Goal: Task Accomplishment & Management: Use online tool/utility

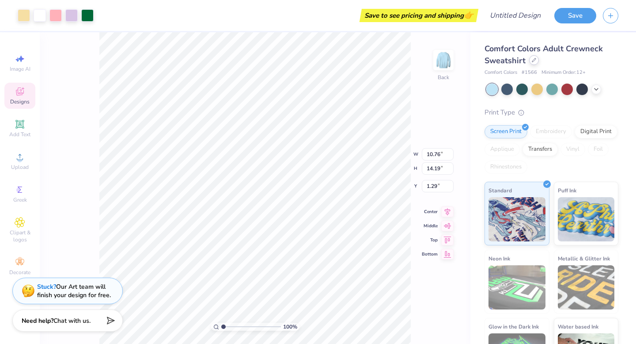
click at [533, 62] on icon at bounding box center [535, 60] width 4 height 4
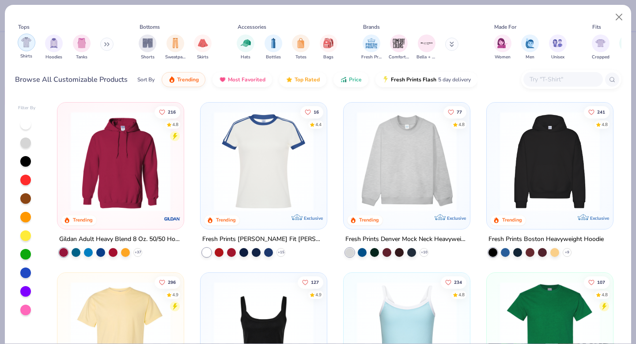
click at [24, 42] on img "filter for Shirts" at bounding box center [26, 42] width 10 height 10
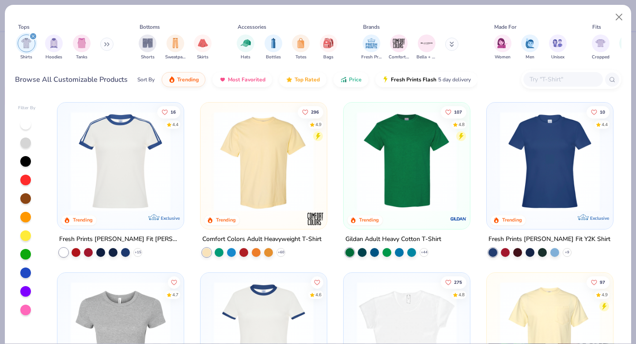
click at [297, 163] on img at bounding box center [264, 161] width 109 height 100
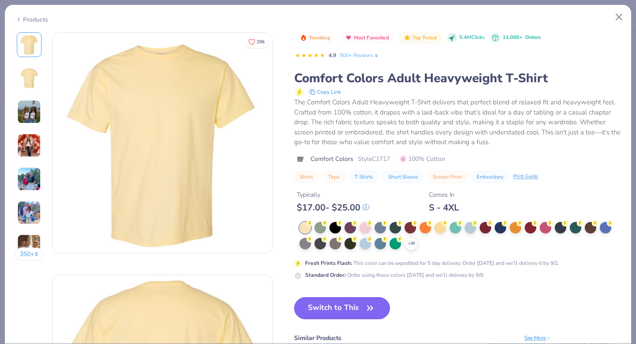
click at [320, 311] on button "Switch to This" at bounding box center [342, 308] width 96 height 22
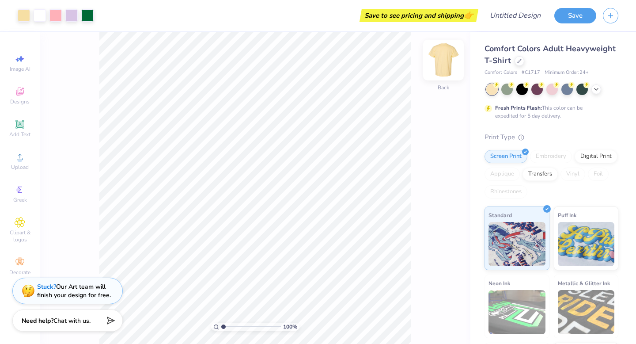
click at [442, 58] on img at bounding box center [443, 59] width 35 height 35
click at [449, 55] on img at bounding box center [443, 59] width 35 height 35
click at [449, 53] on img at bounding box center [443, 59] width 35 height 35
click at [424, 15] on div "Save to see pricing and shipping 👉" at bounding box center [419, 15] width 114 height 13
click at [470, 17] on span "👉" at bounding box center [469, 15] width 10 height 11
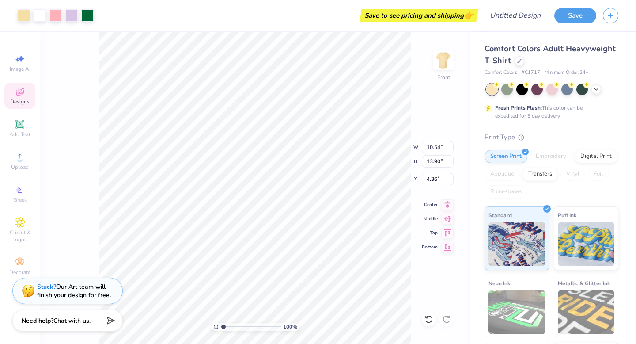
type input "4.36"
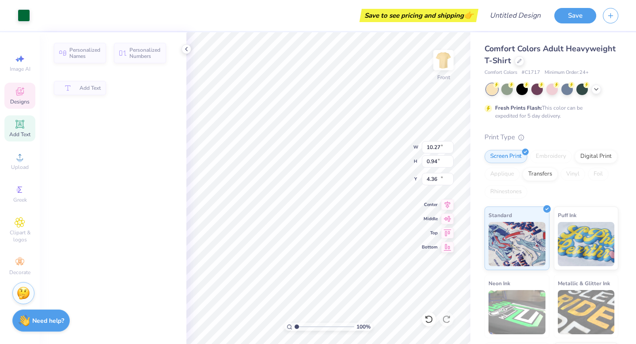
type input "10.27"
type input "0.94"
type input "16.35"
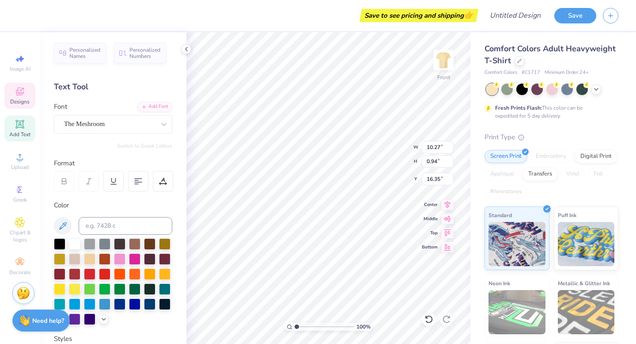
scroll to position [0, 3]
type textarea "Rowan University"
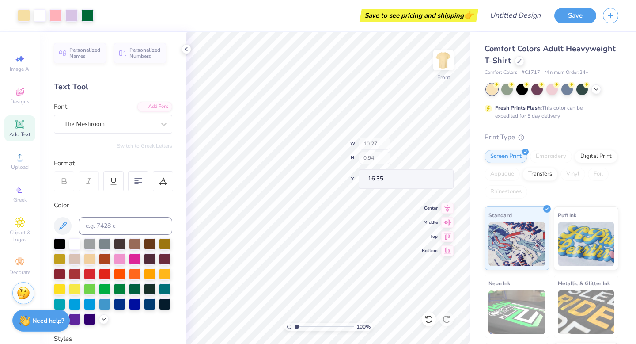
type input "10.33"
type input "0.76"
type input "17.50"
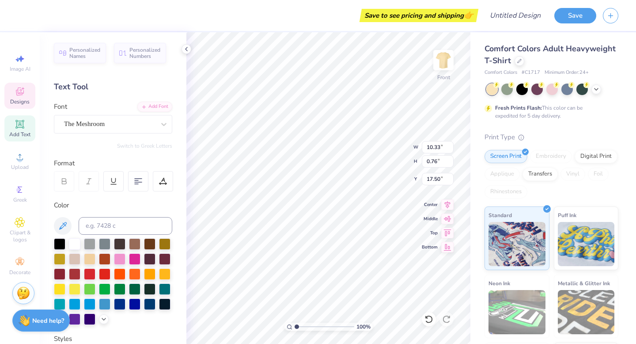
scroll to position [0, 2]
type textarea "Homecoming"
type input "14.10"
type textarea "5"
type input "14.15"
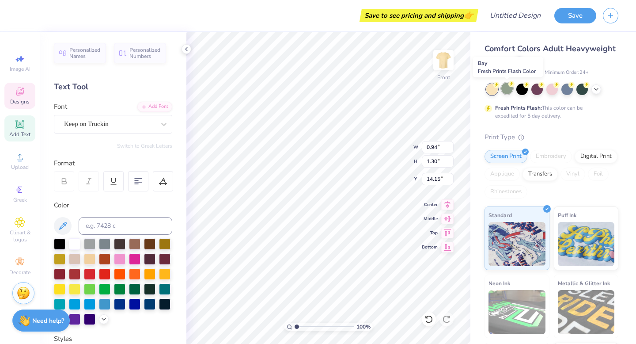
click at [509, 87] on icon at bounding box center [512, 84] width 6 height 6
click at [604, 88] on div at bounding box center [553, 89] width 132 height 11
click at [596, 87] on icon at bounding box center [596, 88] width 7 height 7
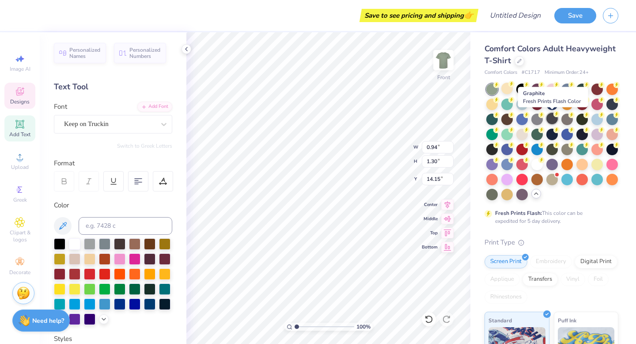
click at [554, 119] on div at bounding box center [552, 118] width 11 height 11
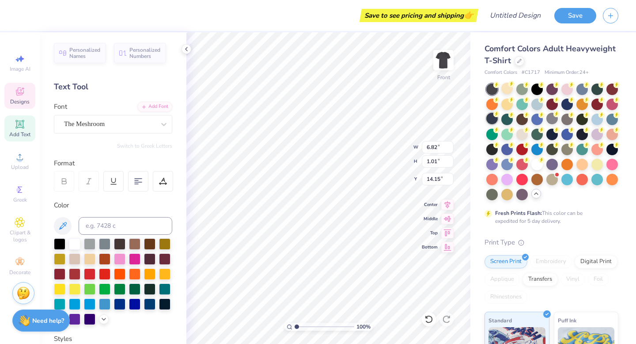
type input "6.82"
type input "1.01"
type input "17.05"
click at [73, 242] on div at bounding box center [74, 242] width 11 height 11
type input "11.97"
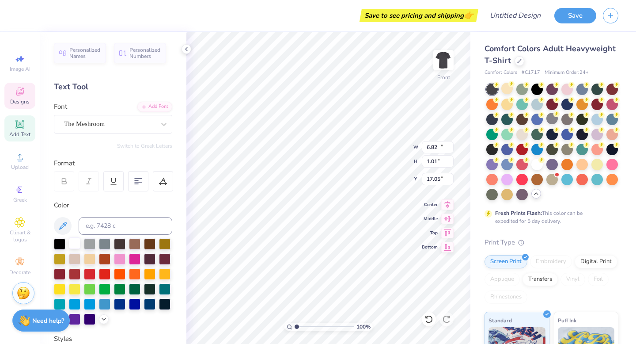
type input "1.49"
type input "16.07"
click at [74, 242] on div at bounding box center [74, 242] width 11 height 11
type input "10.37"
type input "11.91"
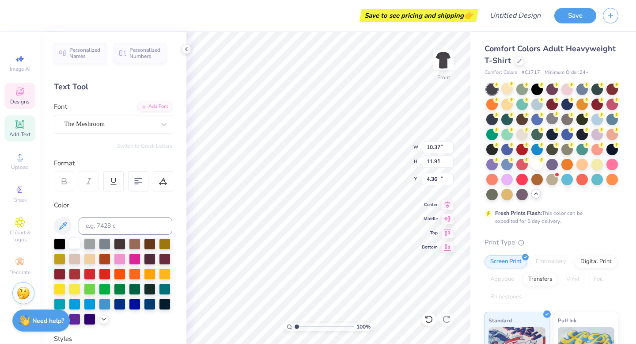
type input "4.16"
type input "2.48"
type input "10.54"
type input "5.21"
click at [74, 247] on div at bounding box center [74, 242] width 11 height 11
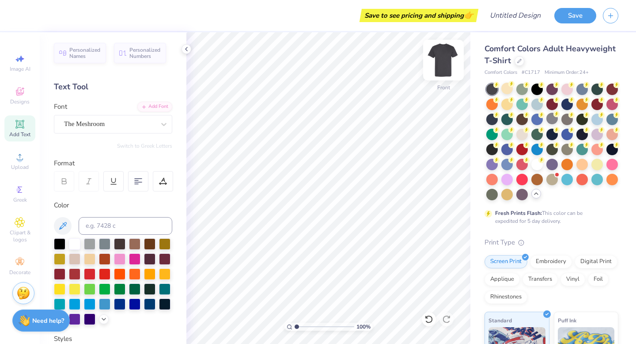
click at [434, 71] on div "Front" at bounding box center [444, 65] width 20 height 31
click at [20, 84] on div "Designs" at bounding box center [19, 96] width 31 height 26
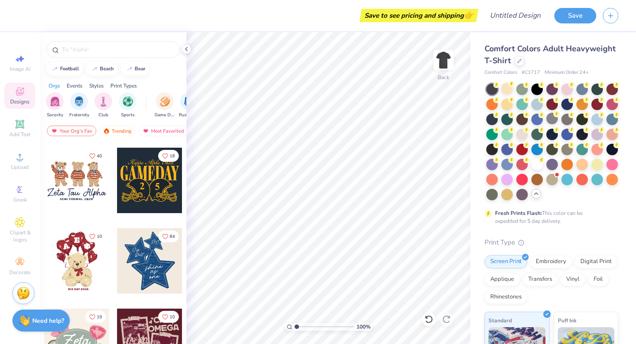
scroll to position [0, 0]
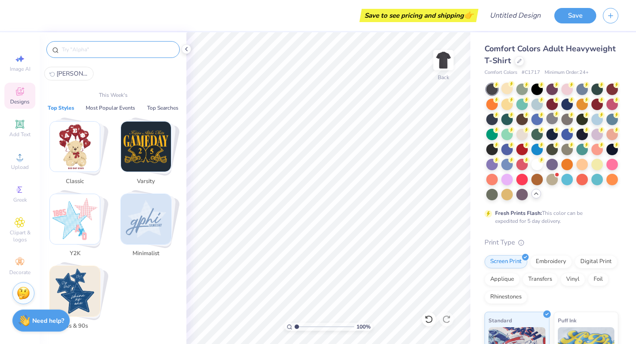
click at [80, 48] on input "text" at bounding box center [117, 49] width 113 height 9
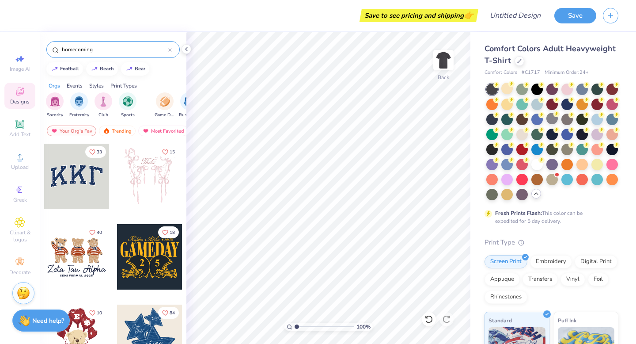
type input "homecoming"
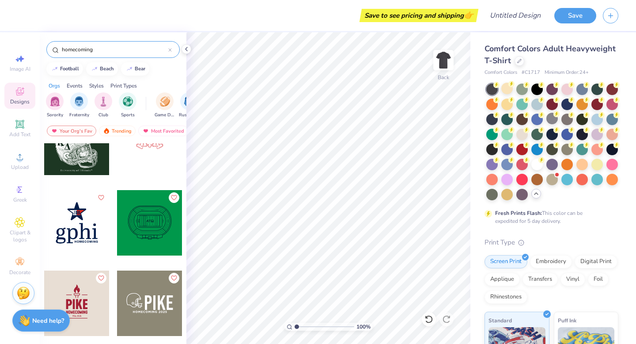
scroll to position [358, 0]
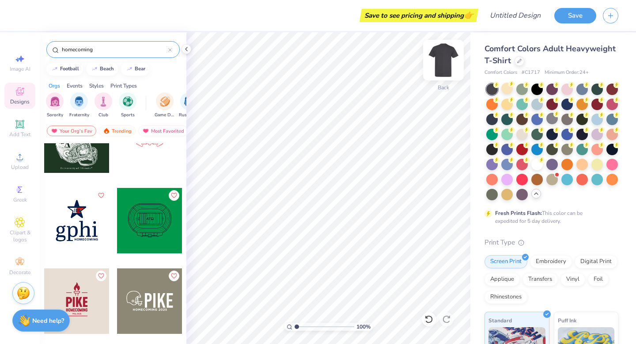
click at [439, 60] on img at bounding box center [443, 59] width 35 height 35
click at [168, 48] on icon at bounding box center [170, 50] width 4 height 4
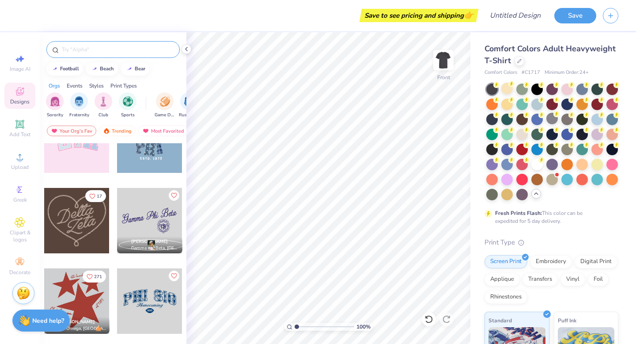
click at [115, 53] on input "text" at bounding box center [117, 49] width 113 height 9
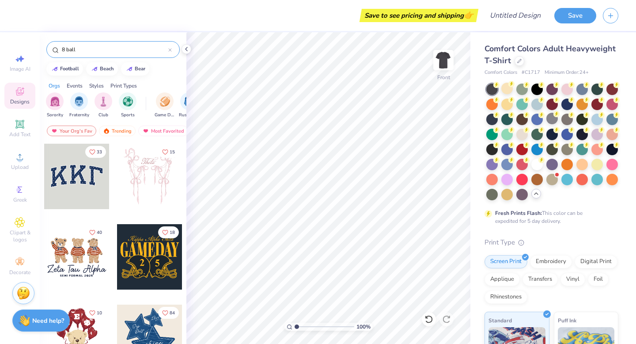
type input "8 ball"
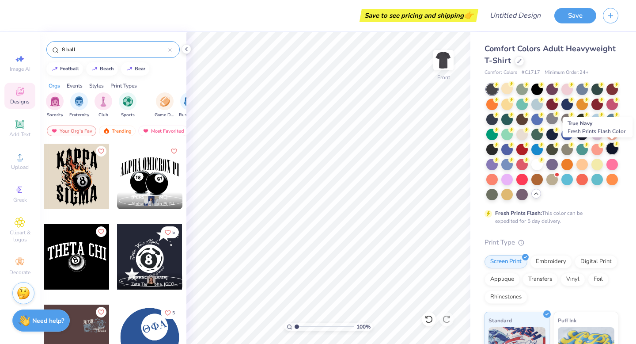
click at [613, 148] on div at bounding box center [612, 148] width 11 height 11
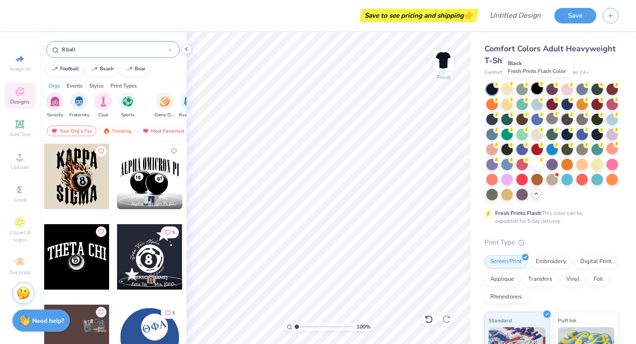
click at [537, 88] on div at bounding box center [537, 88] width 11 height 11
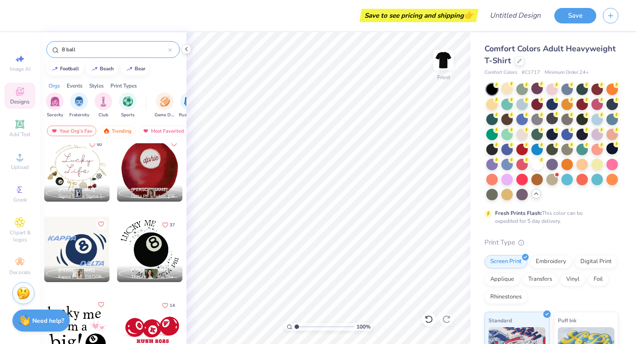
scroll to position [0, 0]
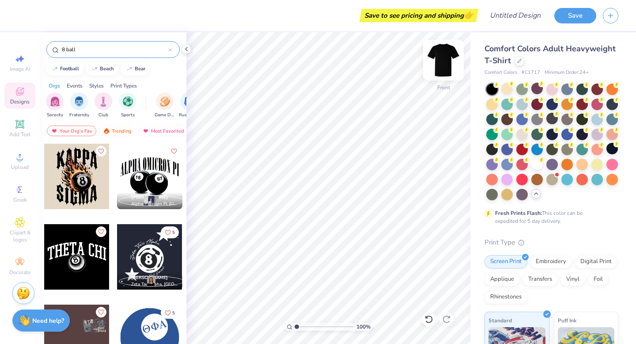
click at [438, 57] on img at bounding box center [443, 59] width 35 height 35
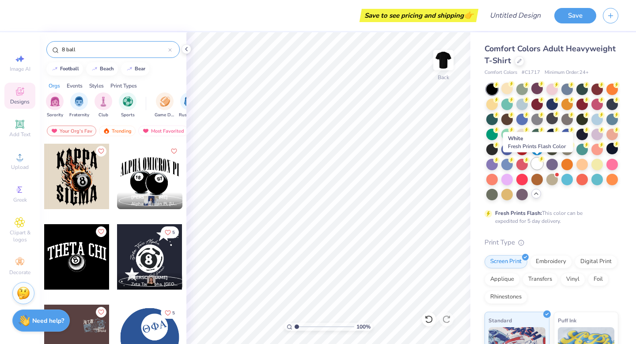
click at [537, 161] on div at bounding box center [537, 163] width 11 height 11
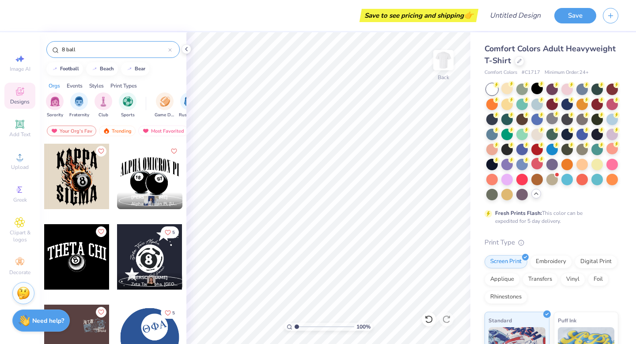
scroll to position [249, 0]
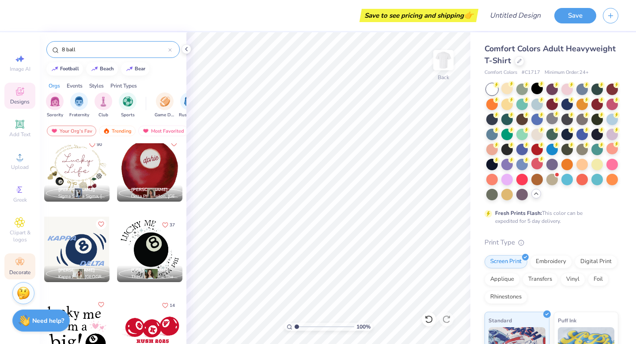
click at [18, 274] on span "Decorate" at bounding box center [19, 272] width 21 height 7
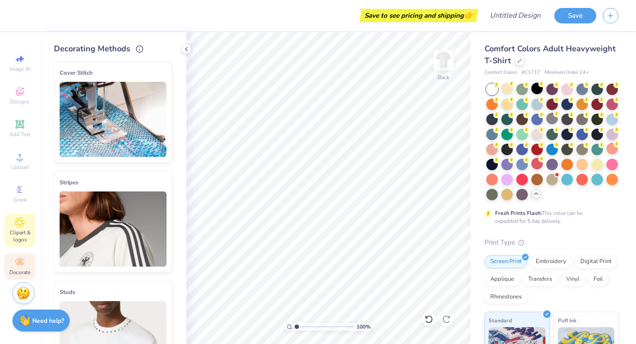
click at [17, 234] on span "Clipart & logos" at bounding box center [19, 236] width 31 height 14
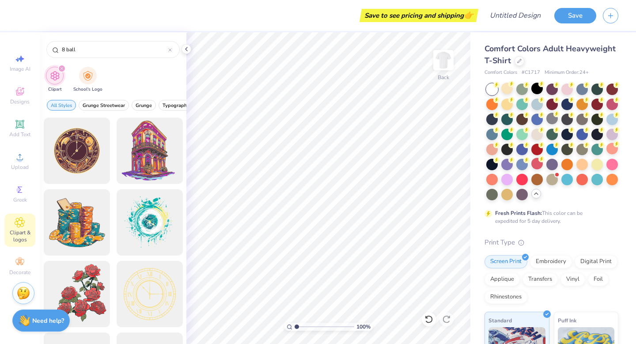
type input "8 ball"
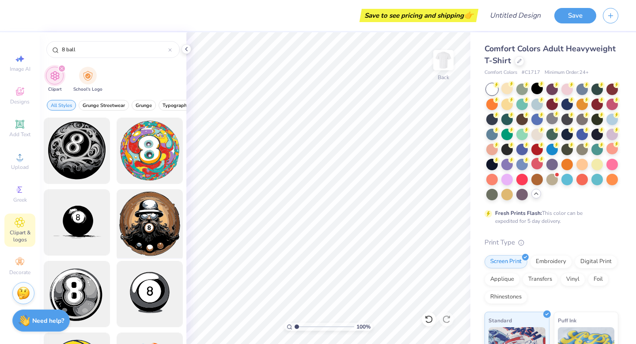
scroll to position [633, 0]
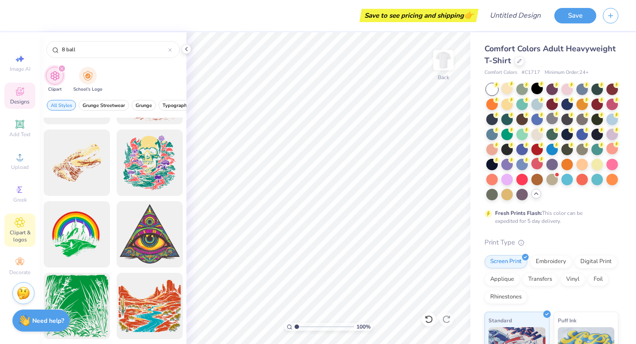
click at [27, 87] on div "Designs" at bounding box center [19, 96] width 31 height 26
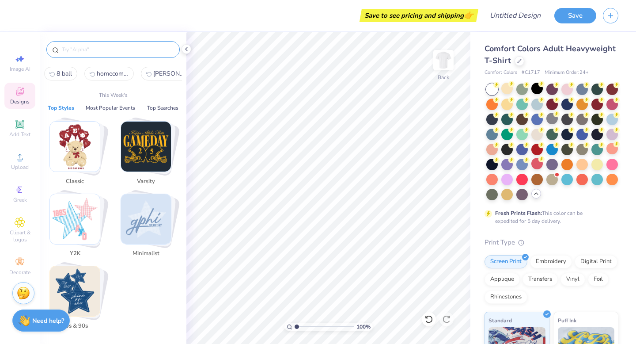
click at [73, 51] on input "text" at bounding box center [117, 49] width 113 height 9
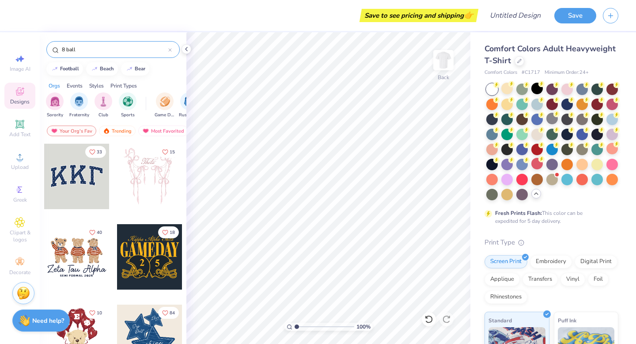
type input "8 ball"
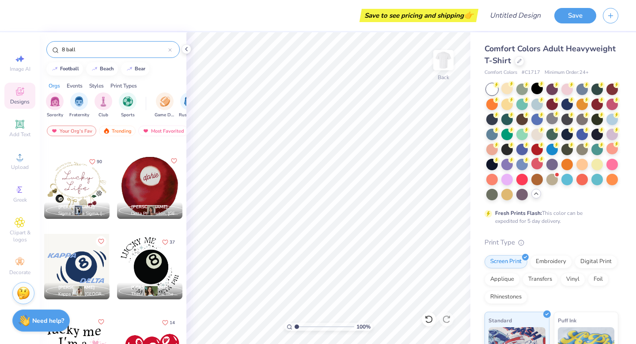
scroll to position [249, 0]
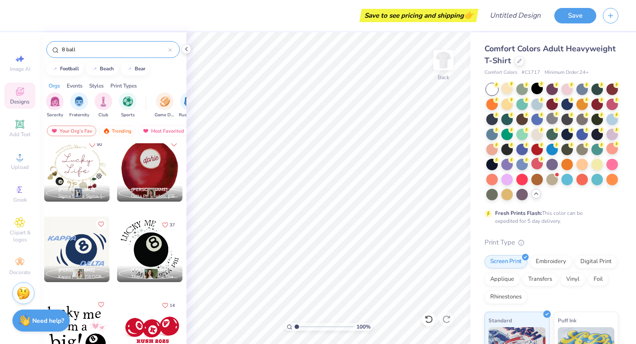
drag, startPoint x: 81, startPoint y: 52, endPoint x: 8, endPoint y: 34, distance: 75.0
click at [8, 34] on div "Save to see pricing and shipping 👉 Design Title Save Image AI Designs Add Text …" at bounding box center [318, 172] width 636 height 344
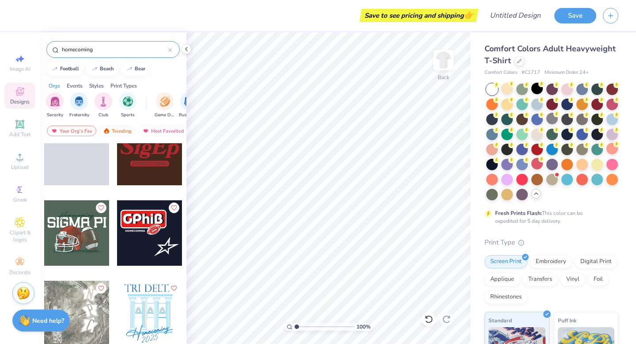
scroll to position [1435, 0]
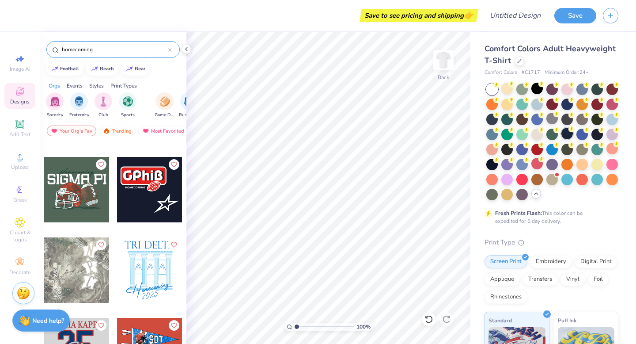
type input "homecoming"
click at [568, 135] on div at bounding box center [567, 133] width 11 height 11
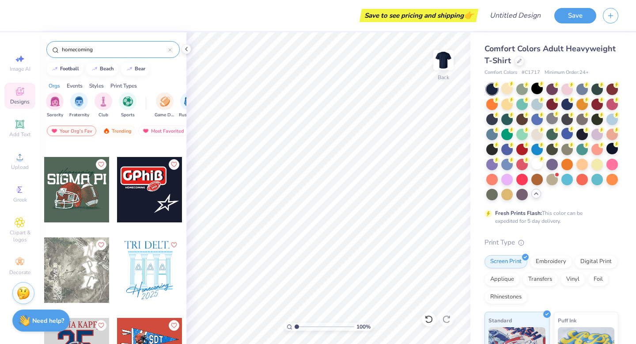
click at [160, 187] on div at bounding box center [149, 189] width 65 height 65
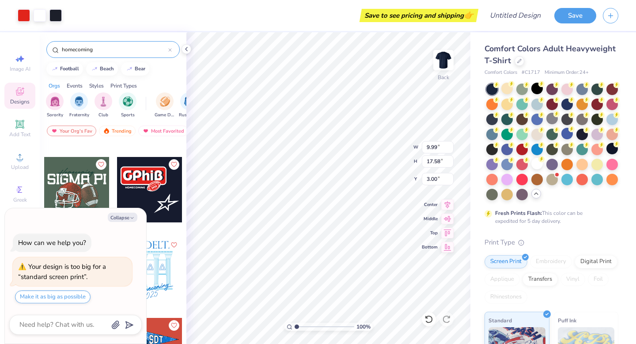
type textarea "x"
type input "2.74"
click at [471, 228] on div "Comfort Colors Adult Heavyweight T-Shirt Comfort Colors # C1717 Minimum Order: …" at bounding box center [554, 271] width 166 height 479
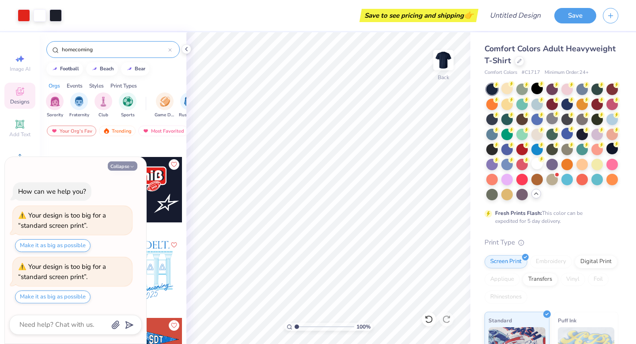
click at [124, 163] on button "Collapse" at bounding box center [123, 165] width 30 height 9
type textarea "x"
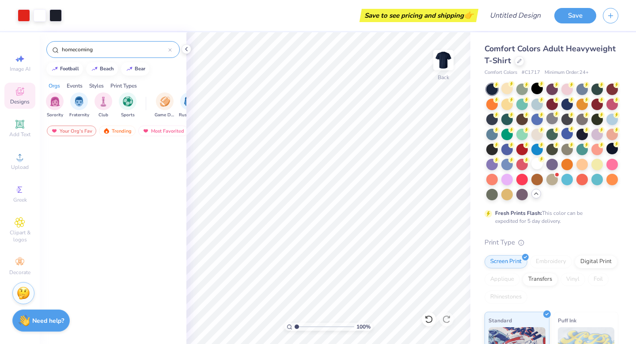
scroll to position [3099, 0]
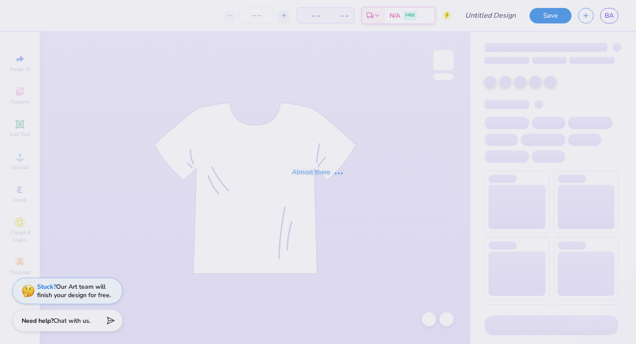
type input "hoco casino idea"
type input "49"
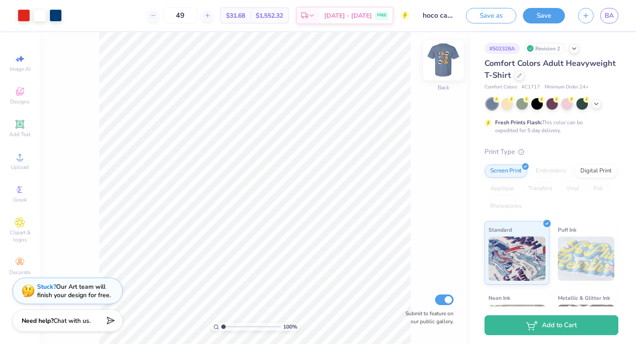
click at [437, 63] on img at bounding box center [443, 59] width 35 height 35
click at [450, 61] on img at bounding box center [443, 59] width 35 height 35
click at [602, 103] on div at bounding box center [553, 103] width 132 height 11
click at [596, 103] on polyline at bounding box center [597, 103] width 4 height 2
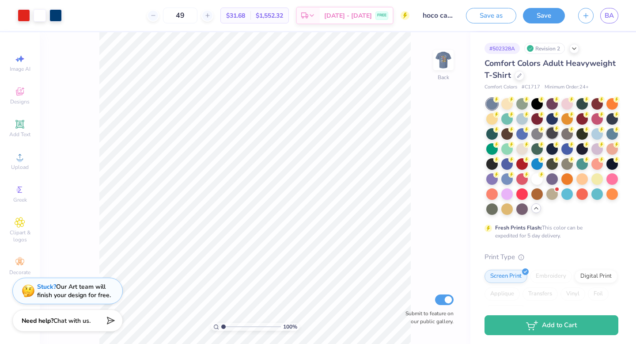
click at [550, 135] on div at bounding box center [552, 132] width 11 height 11
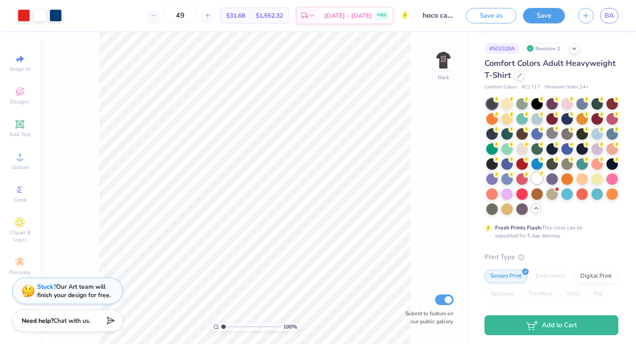
click at [536, 178] on div at bounding box center [537, 177] width 11 height 11
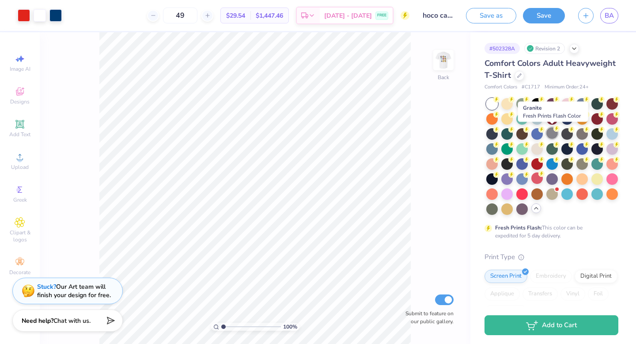
click at [548, 133] on div at bounding box center [552, 132] width 11 height 11
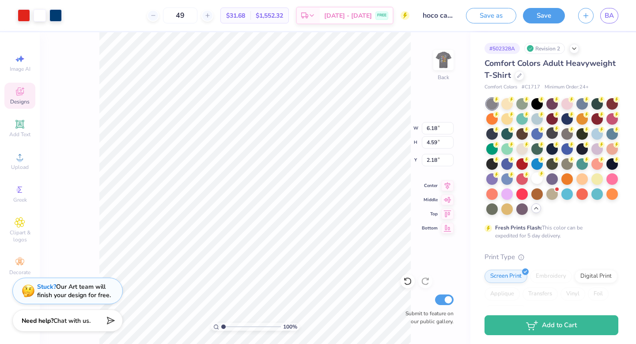
type input "3.00"
click at [518, 75] on icon at bounding box center [520, 75] width 4 height 4
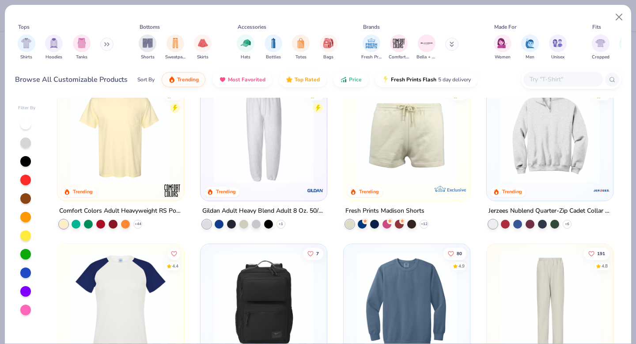
scroll to position [1048, 0]
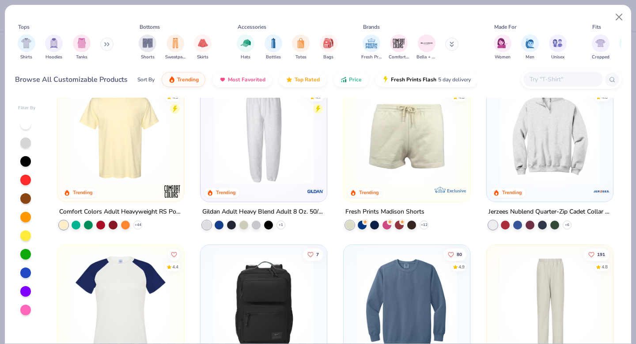
click at [133, 129] on img at bounding box center [120, 134] width 109 height 100
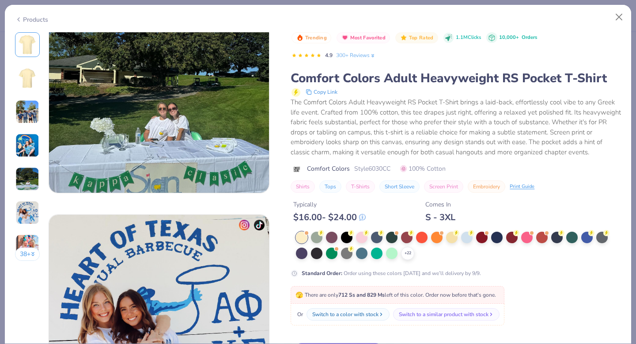
scroll to position [862, 0]
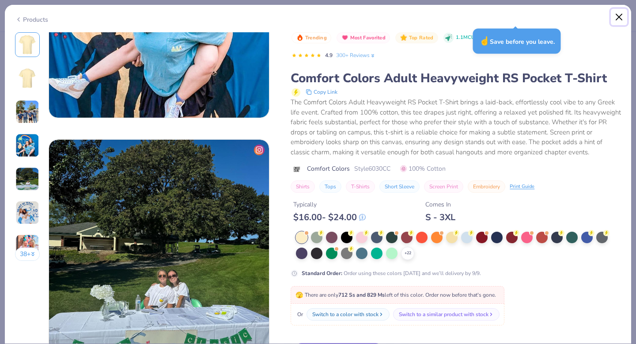
click at [612, 12] on button "Close" at bounding box center [619, 17] width 17 height 17
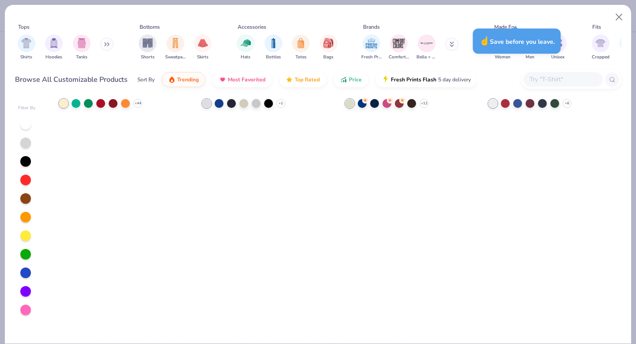
scroll to position [364, 0]
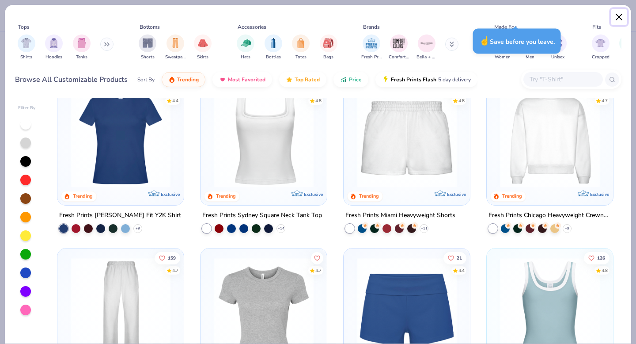
click at [618, 13] on button "Close" at bounding box center [619, 17] width 17 height 17
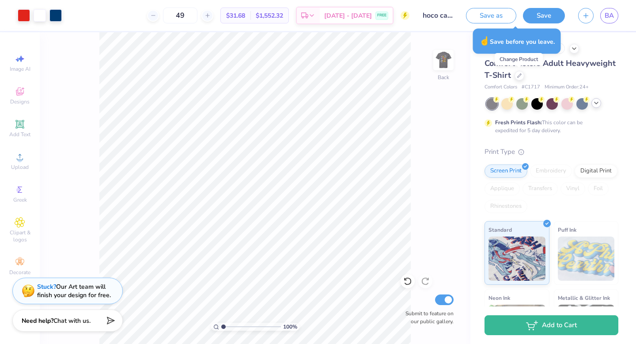
click at [595, 109] on div at bounding box center [553, 103] width 132 height 11
click at [599, 108] on div at bounding box center [553, 103] width 132 height 11
click at [596, 107] on div at bounding box center [553, 103] width 132 height 11
click at [596, 103] on icon at bounding box center [596, 102] width 7 height 7
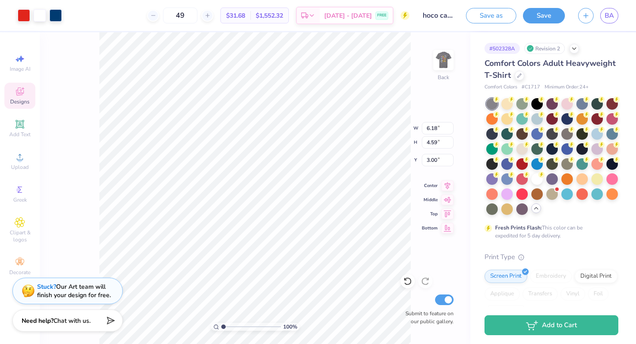
click at [560, 163] on div at bounding box center [553, 156] width 132 height 117
click at [565, 163] on div at bounding box center [567, 162] width 11 height 11
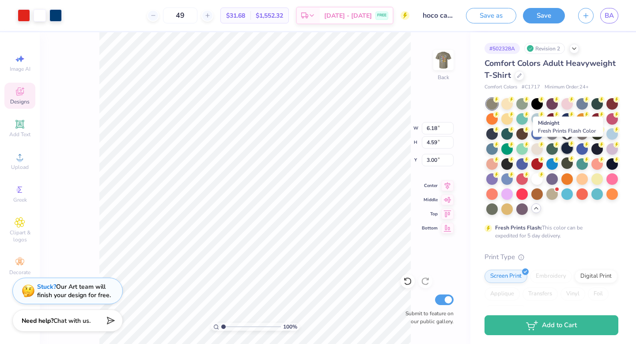
click at [566, 148] on div at bounding box center [567, 147] width 11 height 11
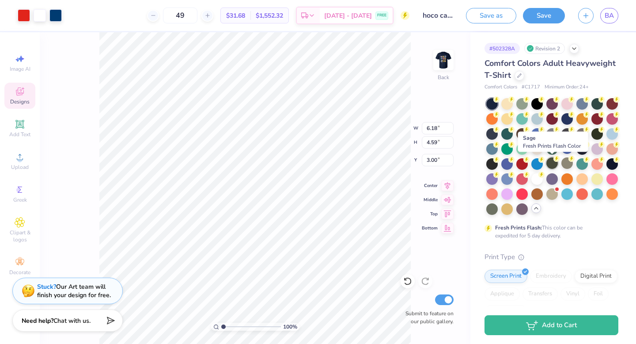
click at [548, 166] on div at bounding box center [552, 162] width 11 height 11
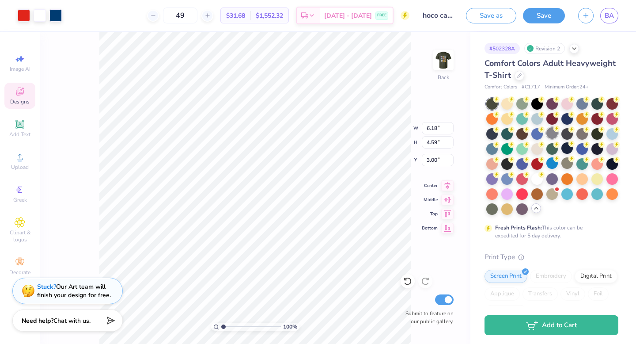
click at [552, 138] on div at bounding box center [552, 132] width 11 height 11
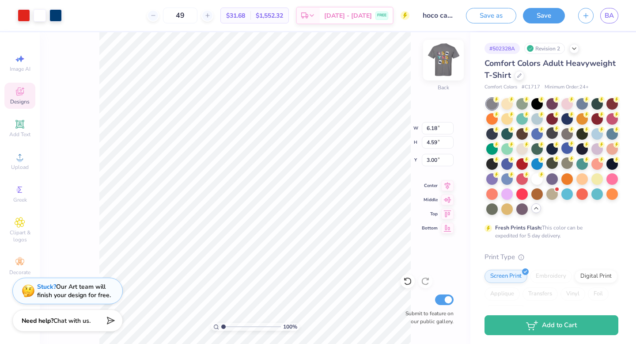
click at [444, 65] on img at bounding box center [443, 59] width 35 height 35
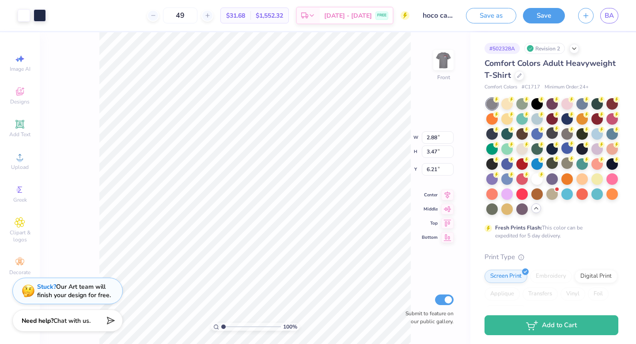
type input "6.34"
type input "2.97"
type input "3.60"
type input "6.21"
type input "3.40"
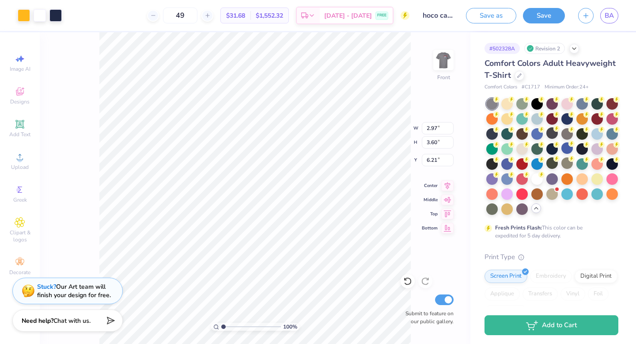
type input "3.37"
type input "6.44"
type input "2.94"
type input "3.57"
type input "9.90"
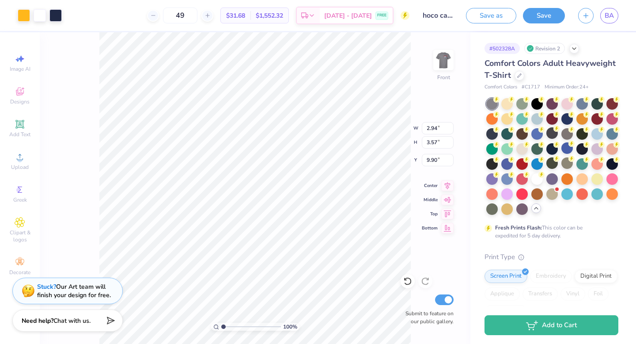
type input "3.14"
type input "2.56"
type input "10.40"
type input "3.15"
type input "2.52"
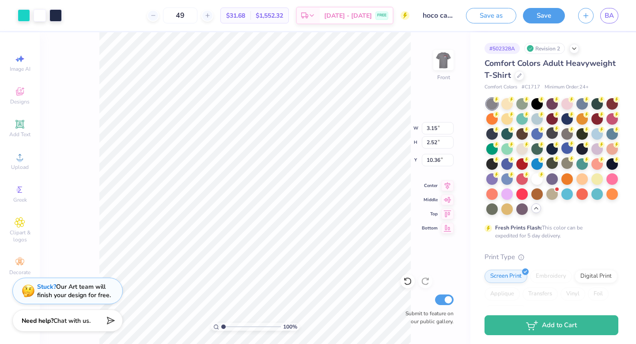
type input "10.43"
type input "2.94"
type input "3.57"
type input "9.90"
type input "2.88"
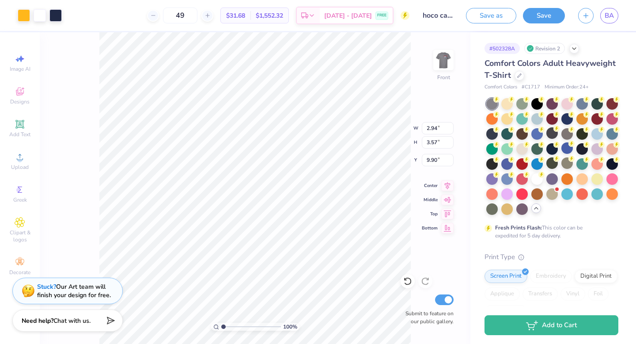
type input "3.47"
type input "6.21"
type input "3.14"
type input "2.56"
type input "10.40"
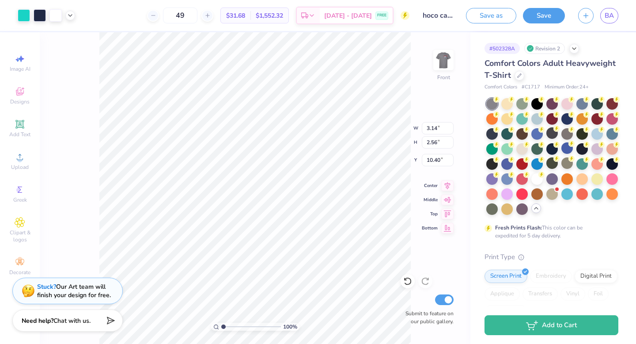
type input "3.15"
type input "2.52"
type input "10.43"
type input "2.40"
type input "3.99"
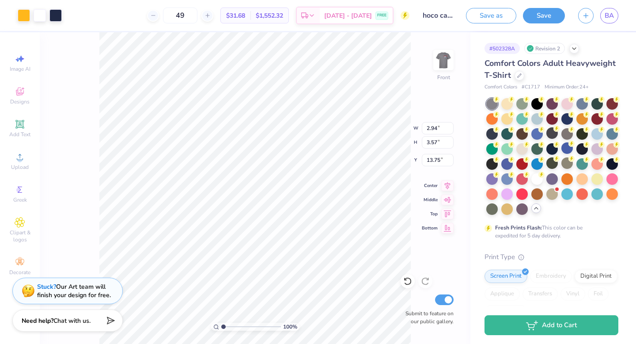
type input "13.47"
type input "3.08"
type input "3.71"
type input "13.47"
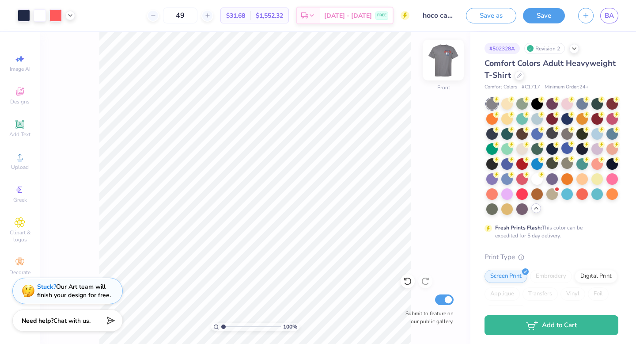
click at [448, 61] on img at bounding box center [443, 59] width 35 height 35
click at [442, 61] on img at bounding box center [443, 59] width 35 height 35
click at [10, 91] on div "Designs" at bounding box center [19, 96] width 31 height 26
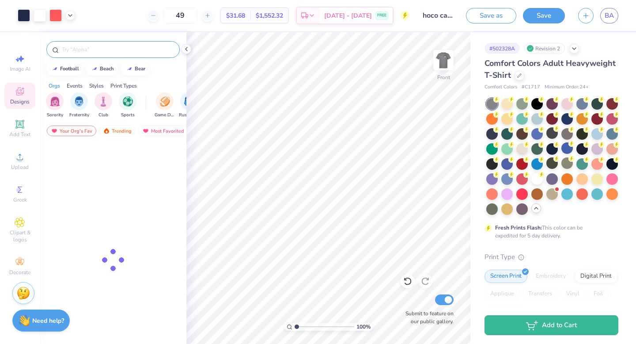
click at [89, 52] on input "text" at bounding box center [117, 49] width 113 height 9
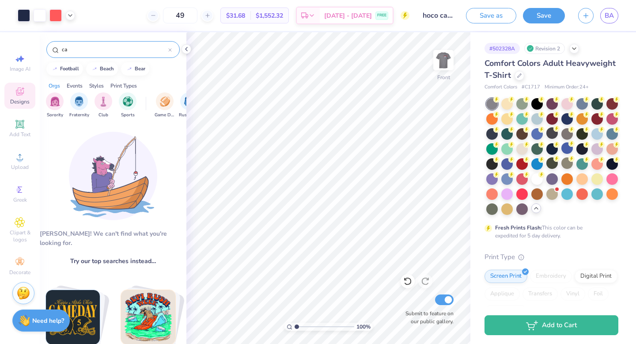
type input "c"
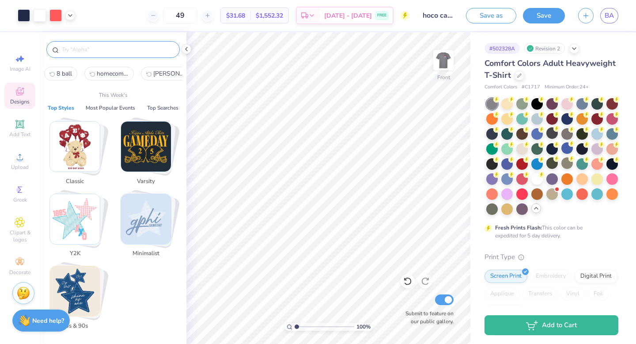
type input "f"
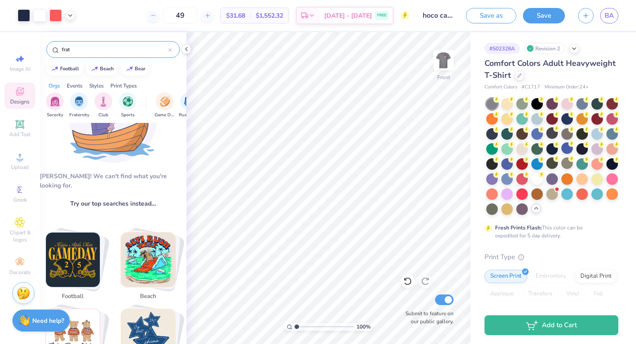
scroll to position [57, 0]
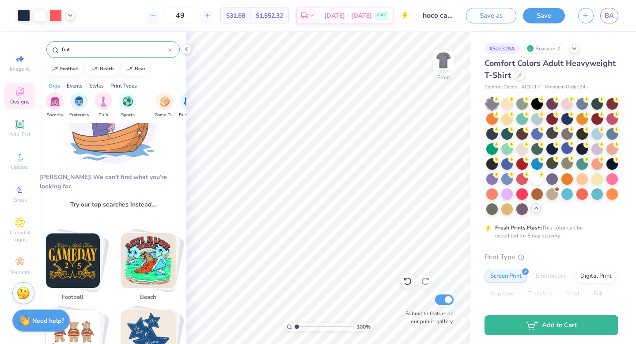
click at [140, 267] on img "Stack Card Button beach" at bounding box center [148, 260] width 54 height 54
type input "beach"
click at [152, 238] on img "Stack Card Button beach" at bounding box center [148, 260] width 54 height 54
click at [152, 275] on img "Stack Card Button beach" at bounding box center [148, 260] width 54 height 54
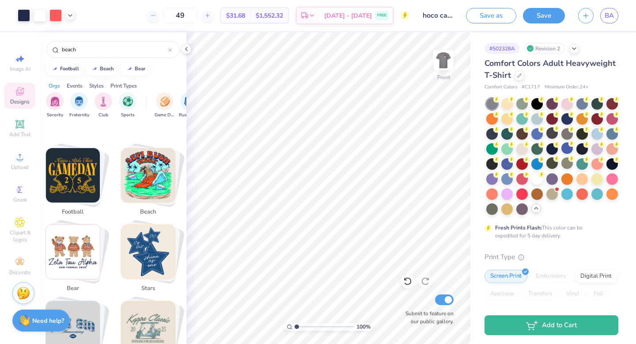
scroll to position [150, 0]
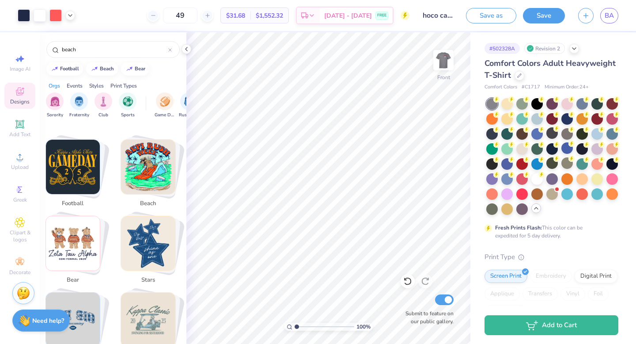
click at [145, 199] on span "beach" at bounding box center [148, 203] width 29 height 9
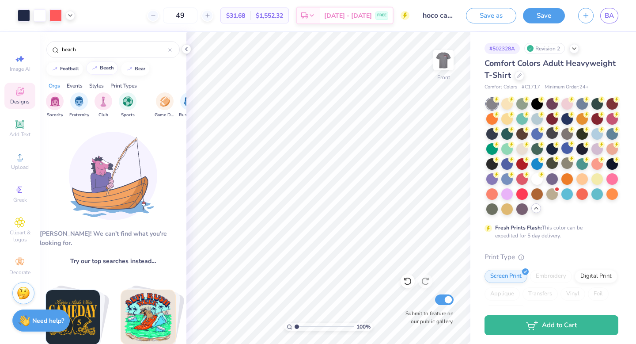
click at [101, 67] on div "beach" at bounding box center [107, 67] width 14 height 5
click at [106, 166] on img at bounding box center [113, 176] width 88 height 88
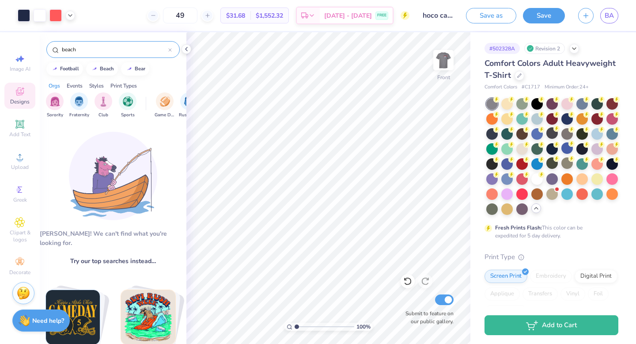
click at [80, 52] on input "beach" at bounding box center [114, 49] width 107 height 9
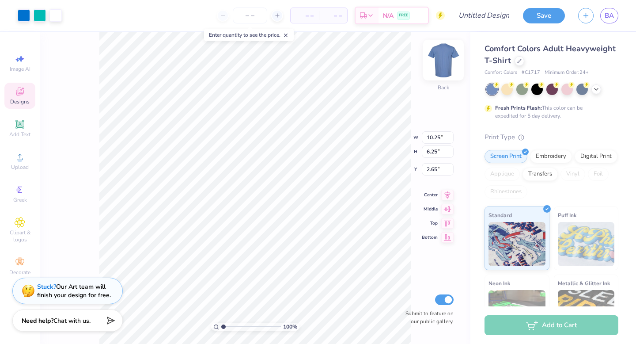
type input "3.00"
type input "10.35"
type input "6.31"
type input "3.00"
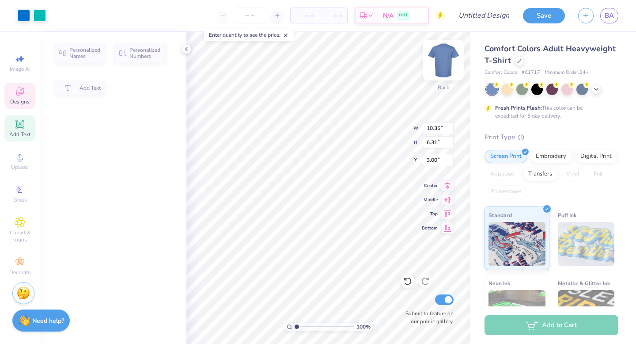
type input "2.10"
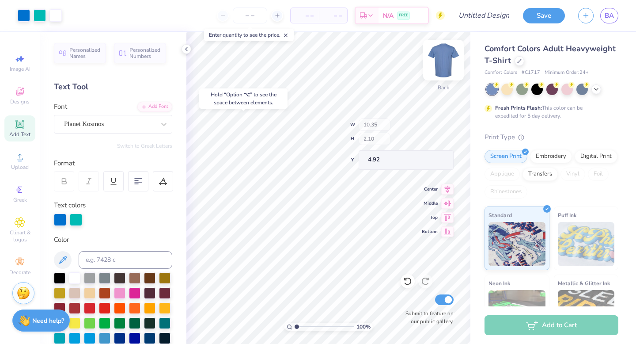
type input "4.79"
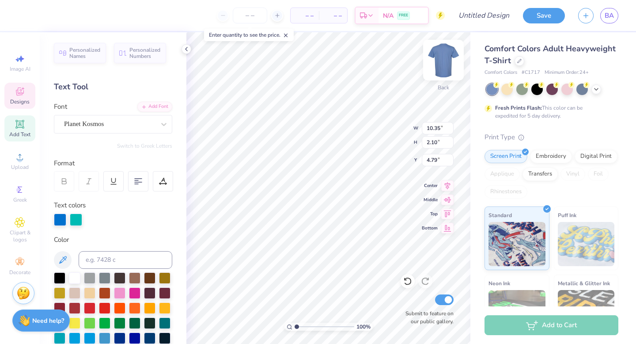
scroll to position [0, 1]
type textarea "Theta phi"
type input "6.67"
type input "1.31"
type input "6.24"
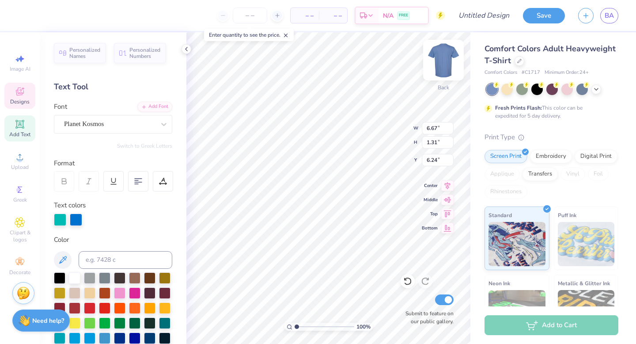
scroll to position [0, 0]
type textarea "homecoming"
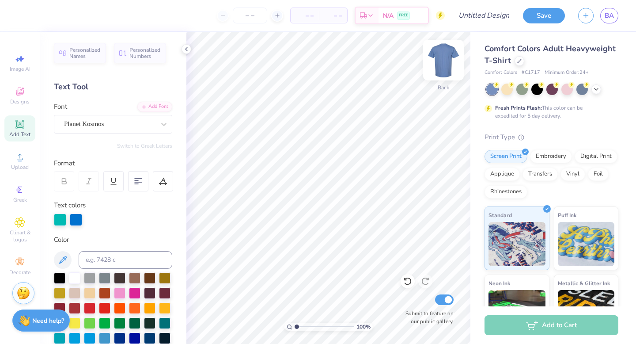
click at [440, 67] on img at bounding box center [443, 59] width 35 height 35
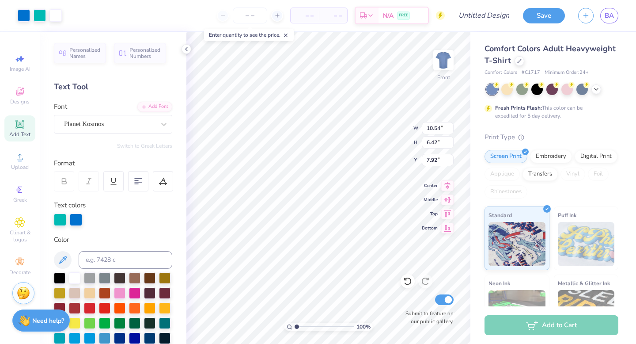
type input "7.92"
type input "12.57"
type input "7.65"
type input "5.75"
click at [539, 87] on icon at bounding box center [542, 84] width 6 height 6
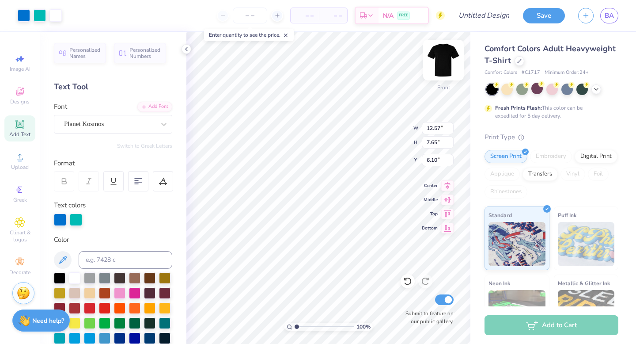
type input "6.10"
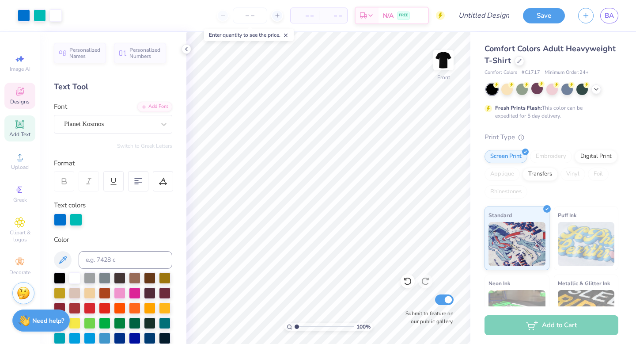
click at [14, 98] on span "Designs" at bounding box center [19, 101] width 19 height 7
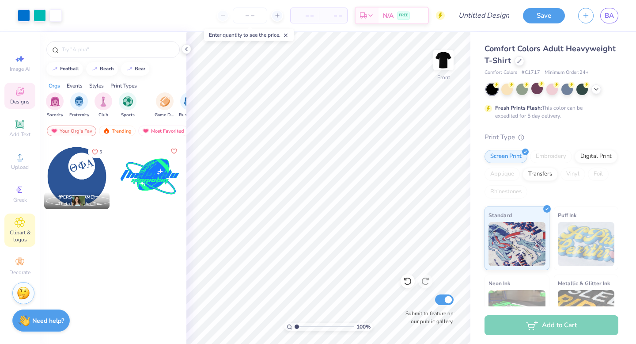
click at [23, 227] on icon at bounding box center [20, 222] width 10 height 11
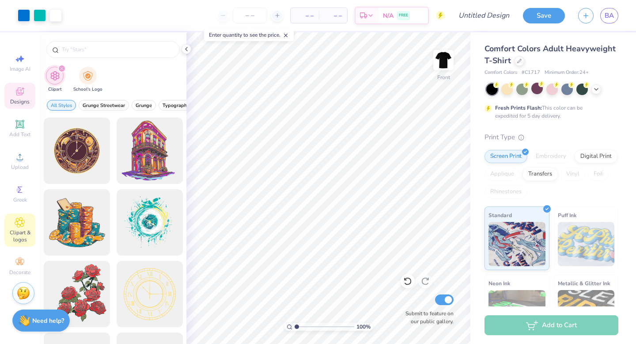
click at [21, 101] on span "Designs" at bounding box center [19, 101] width 19 height 7
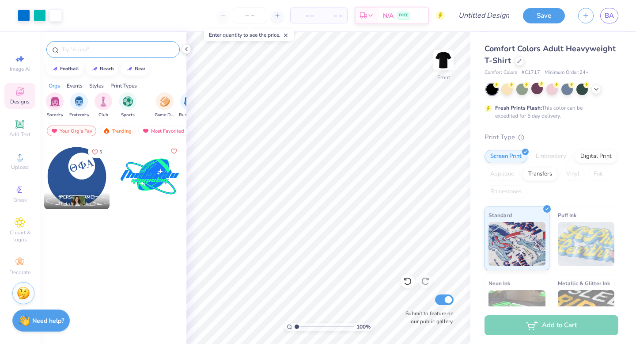
click at [88, 48] on input "text" at bounding box center [117, 49] width 113 height 9
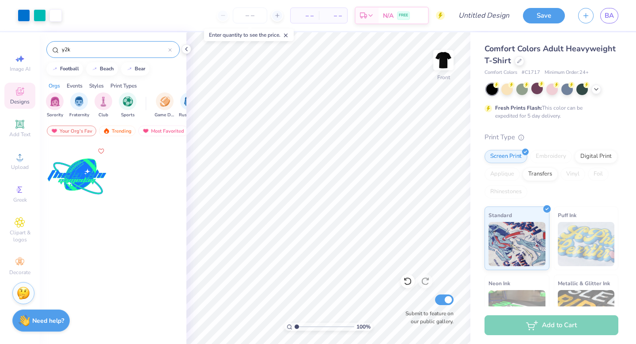
click at [55, 84] on div "Orgs" at bounding box center [54, 86] width 11 height 8
click at [73, 86] on div "Events" at bounding box center [75, 86] width 16 height 8
click at [53, 87] on div "Orgs" at bounding box center [54, 86] width 11 height 8
click at [72, 127] on div "Your Org's Fav" at bounding box center [72, 131] width 50 height 11
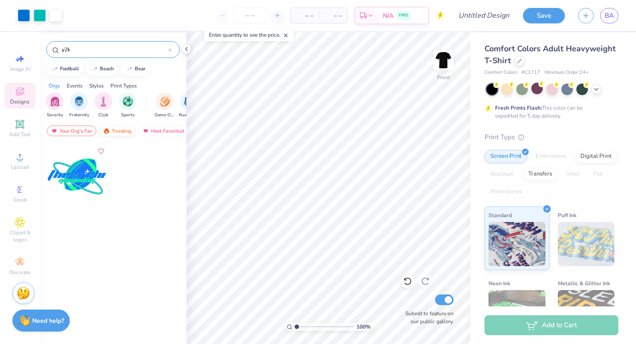
click at [117, 131] on div "Trending" at bounding box center [117, 131] width 37 height 11
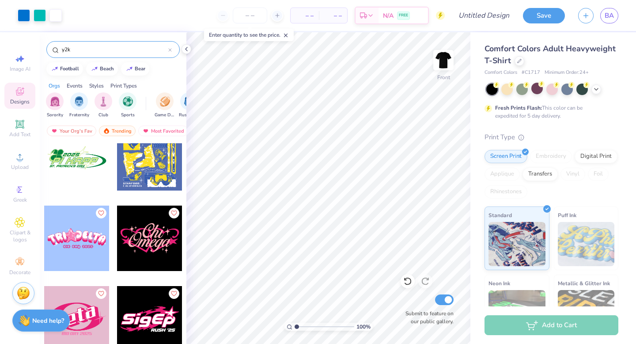
scroll to position [1386, 0]
click at [100, 48] on input "y2k" at bounding box center [114, 49] width 107 height 9
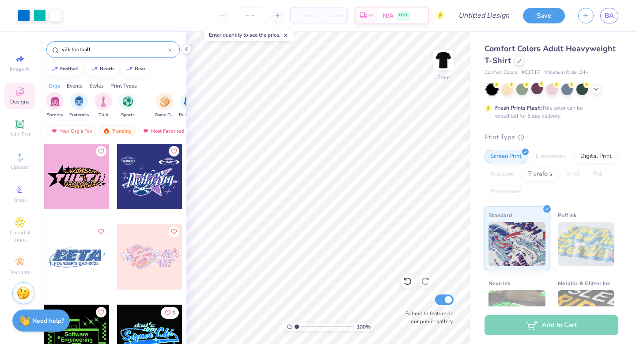
type input "y2k football"
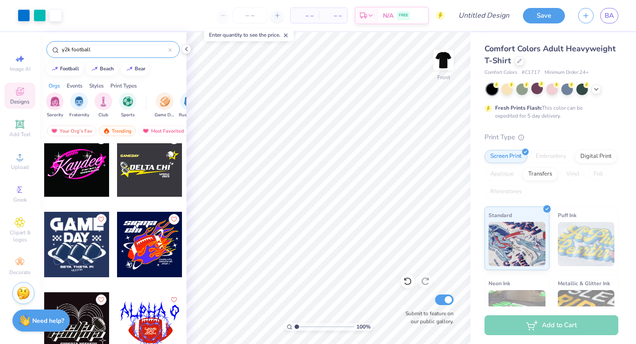
scroll to position [172, 0]
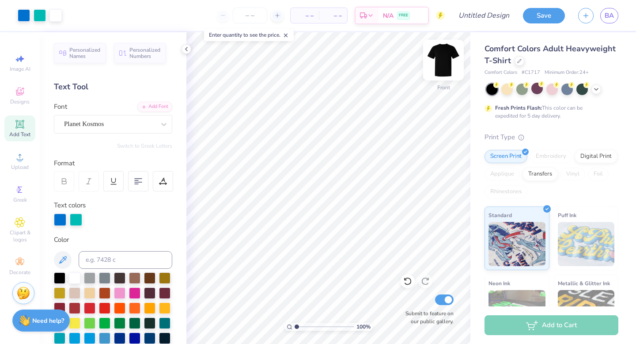
click at [447, 64] on img at bounding box center [443, 59] width 35 height 35
click at [21, 96] on icon at bounding box center [20, 91] width 11 height 11
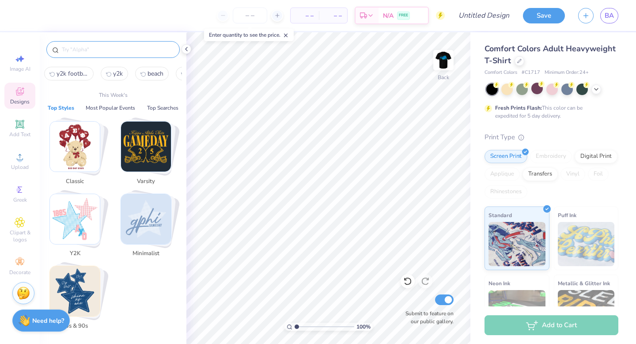
click at [76, 47] on input "text" at bounding box center [117, 49] width 113 height 9
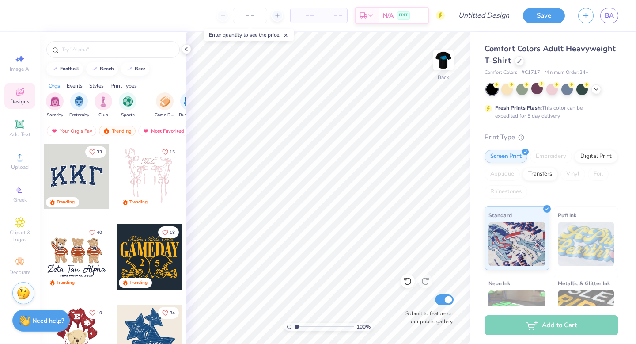
click at [95, 42] on div at bounding box center [112, 49] width 133 height 17
click at [87, 58] on div at bounding box center [113, 47] width 147 height 30
click at [74, 48] on input "text" at bounding box center [117, 49] width 113 height 9
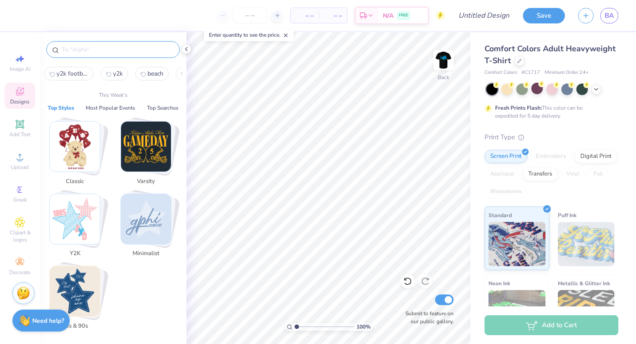
click at [71, 70] on span "y2k football" at bounding box center [73, 73] width 32 height 8
type input "y2k football"
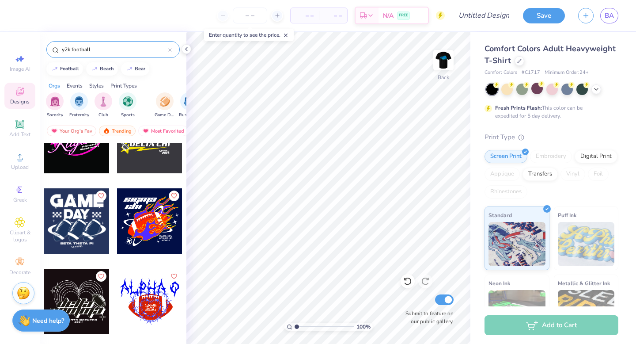
scroll to position [195, 0]
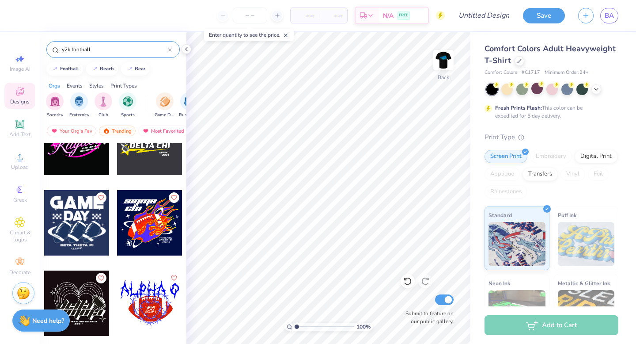
click at [137, 232] on div at bounding box center [149, 222] width 65 height 65
click at [440, 57] on img at bounding box center [443, 59] width 35 height 35
type input "16.32"
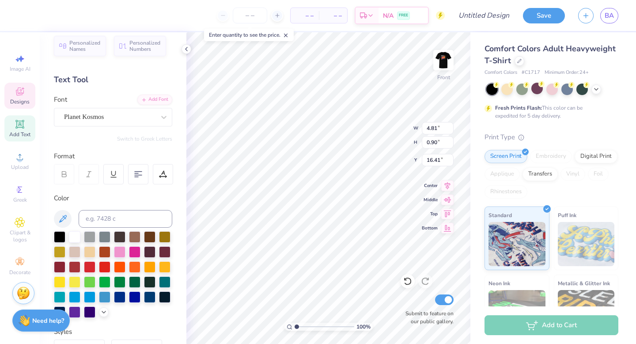
scroll to position [0, 0]
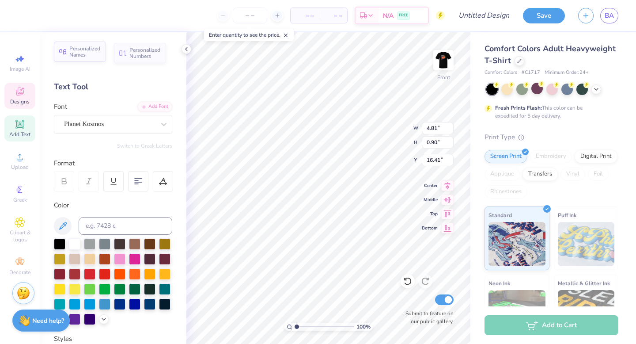
click at [84, 57] on span "Personalized Names" at bounding box center [84, 52] width 31 height 12
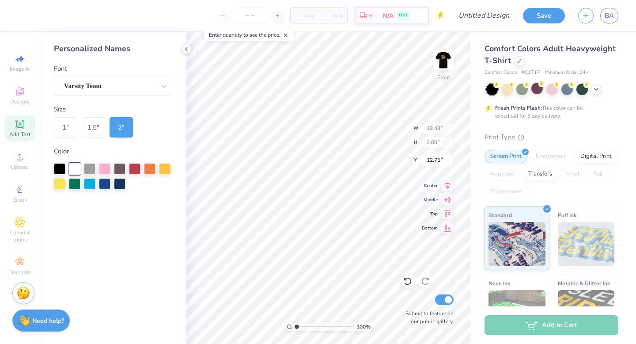
type input "12.43"
type input "2.00"
type input "12.75"
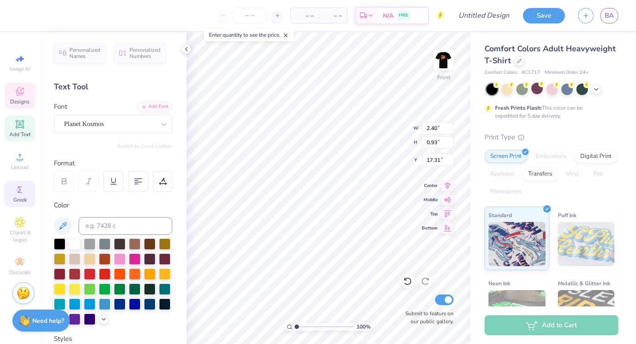
click at [16, 193] on icon at bounding box center [20, 189] width 11 height 11
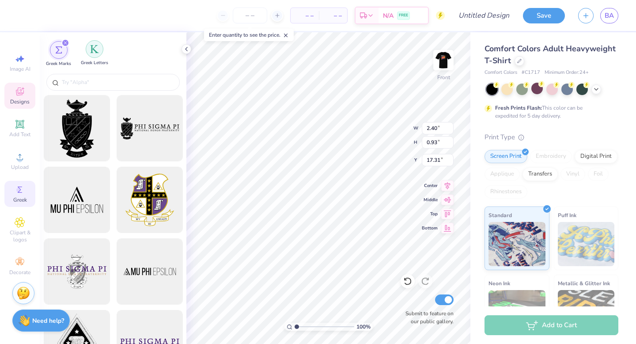
click at [97, 47] on img "filter for Greek Letters" at bounding box center [94, 49] width 9 height 9
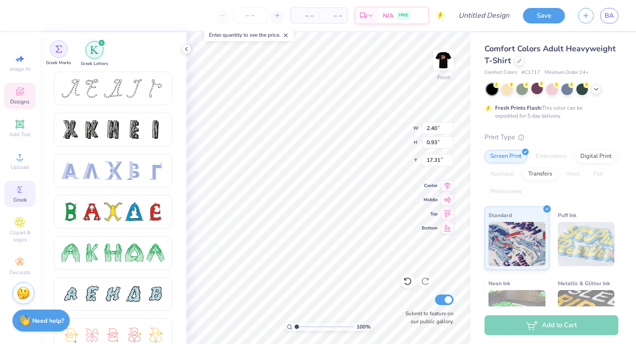
click at [58, 50] on img "filter for Greek Marks" at bounding box center [58, 49] width 7 height 7
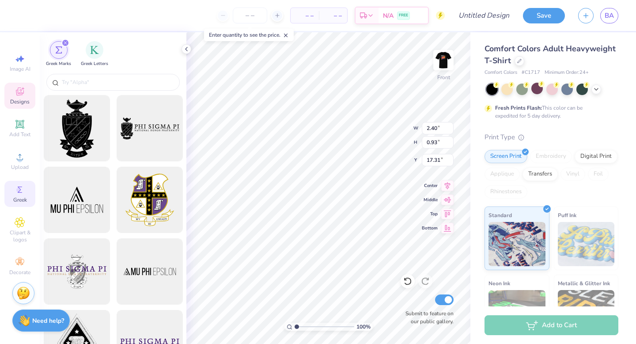
click at [76, 53] on div "Greek Marks Greek Letters" at bounding box center [113, 51] width 147 height 39
click at [83, 54] on div "Greek Letters" at bounding box center [94, 53] width 27 height 26
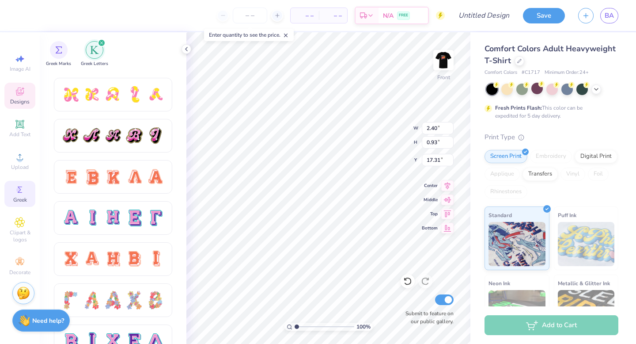
scroll to position [489, 0]
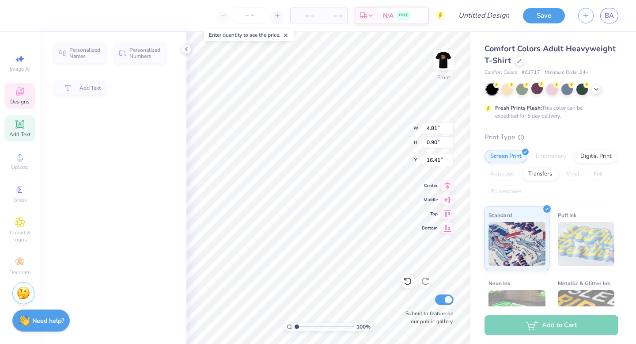
type input "4.81"
type input "0.90"
type input "16.41"
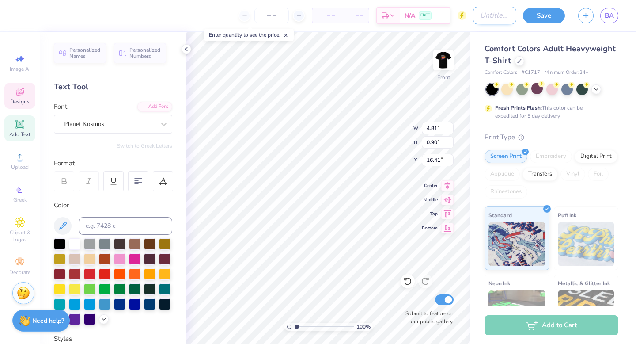
click at [493, 13] on input "Design Title" at bounding box center [494, 16] width 43 height 18
click at [506, 15] on input "Design Title" at bounding box center [494, 16] width 43 height 18
type input "hoco"
click at [539, 9] on button "Save" at bounding box center [544, 14] width 42 height 15
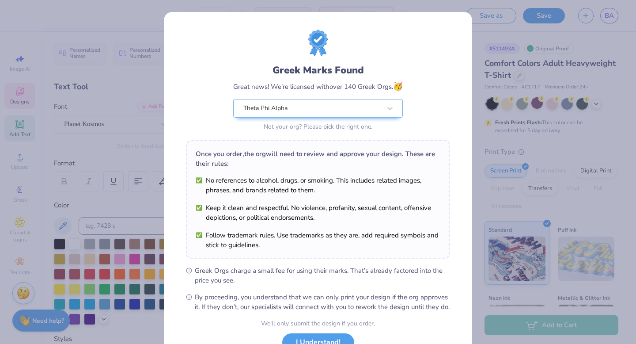
click at [456, 98] on div "Greek Marks Found Great news! We’re licensed with over 140 Greek Orgs. 🥳 Theta …" at bounding box center [318, 202] width 309 height 380
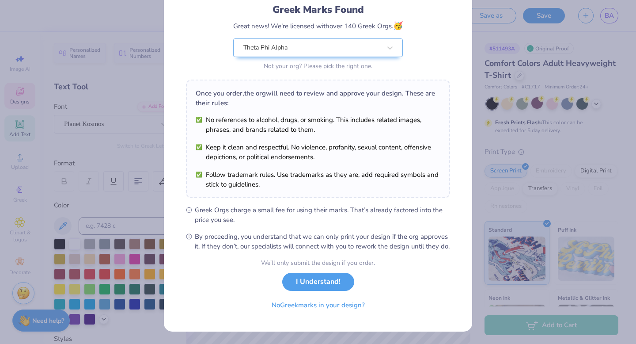
scroll to position [68, 0]
click at [316, 283] on button "I Understand!" at bounding box center [318, 280] width 72 height 18
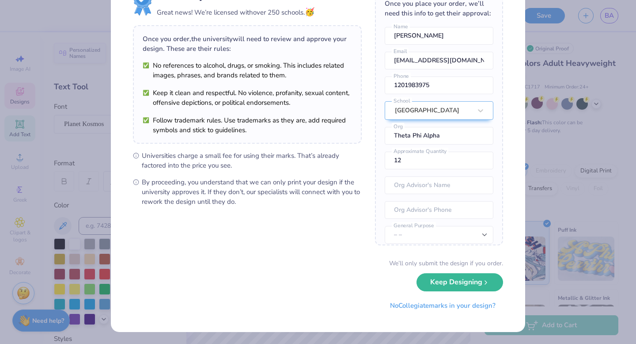
scroll to position [0, 0]
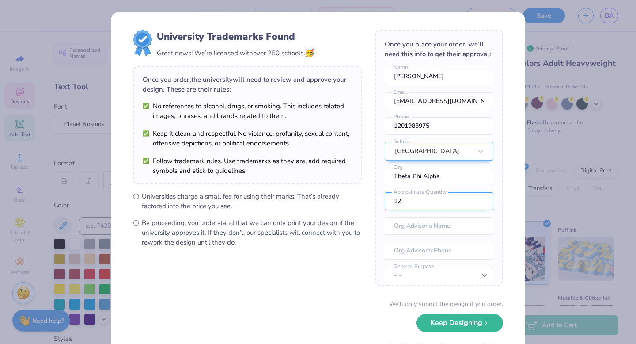
click at [424, 201] on input "12" at bounding box center [439, 201] width 109 height 18
type input "-12"
click at [541, 207] on div "University Trademarks Found Great news! We’re licensed with over 250 schools. 🥳…" at bounding box center [318, 172] width 636 height 344
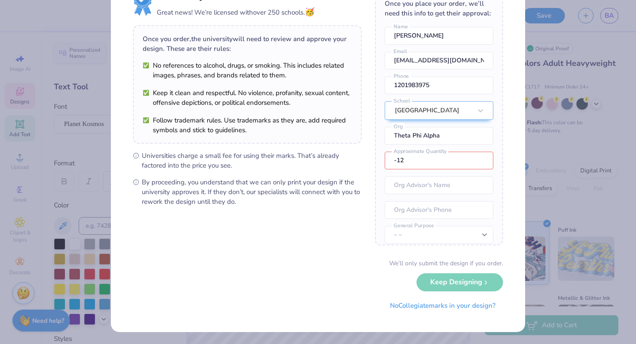
scroll to position [39, 0]
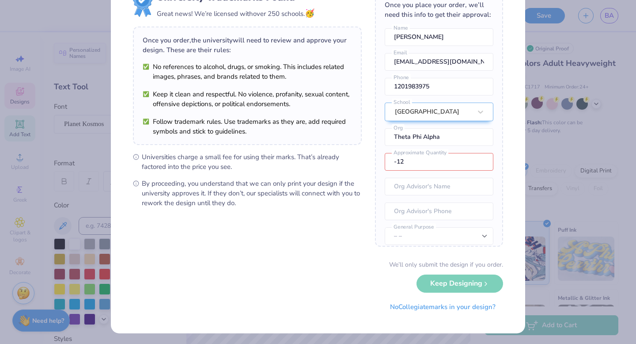
drag, startPoint x: 423, startPoint y: 164, endPoint x: 373, endPoint y: 159, distance: 49.8
click at [373, 159] on form "University Trademarks Found Great news! We’re licensed with over 250 schools. 🥳…" at bounding box center [318, 152] width 370 height 325
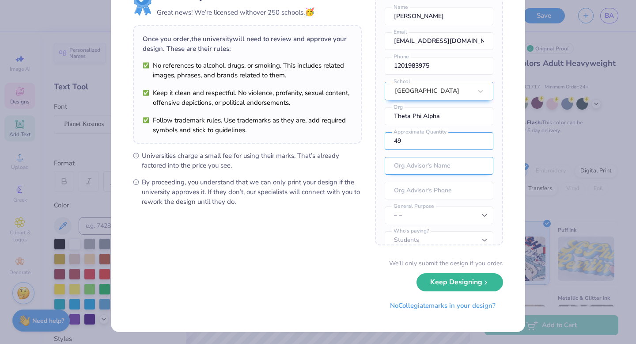
scroll to position [23, 0]
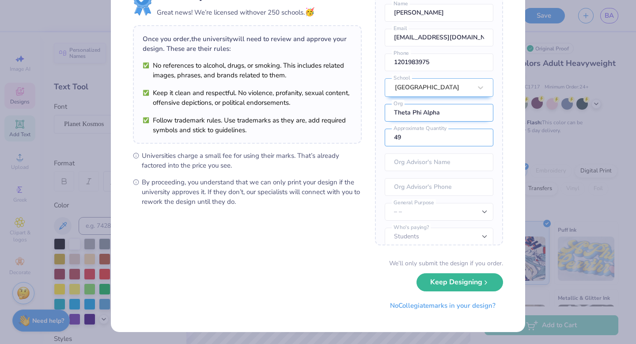
type input "49"
click at [446, 111] on input "Theta Phi Alpha" at bounding box center [439, 113] width 109 height 18
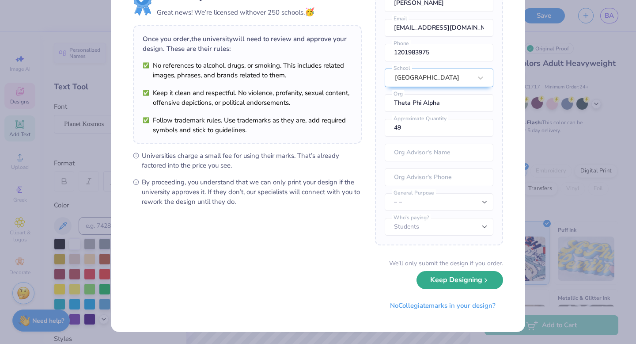
click at [460, 276] on button "Keep Designing" at bounding box center [460, 280] width 87 height 18
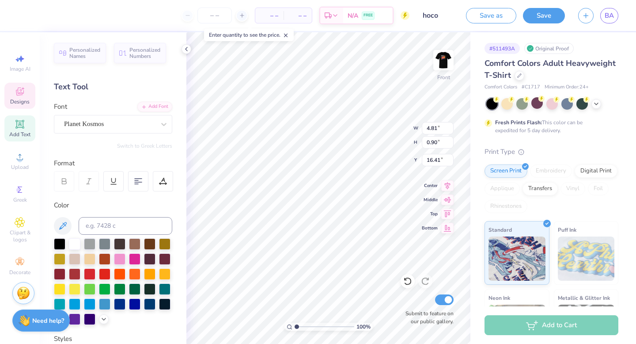
click at [21, 95] on icon at bounding box center [20, 91] width 11 height 11
